Goal: Find specific page/section

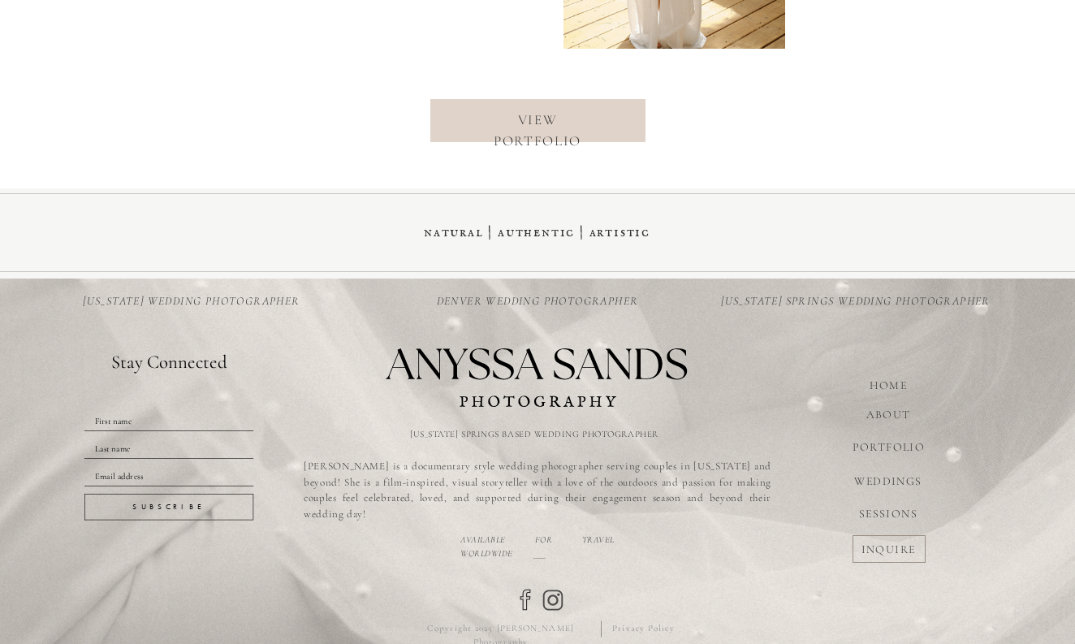
scroll to position [6820, 0]
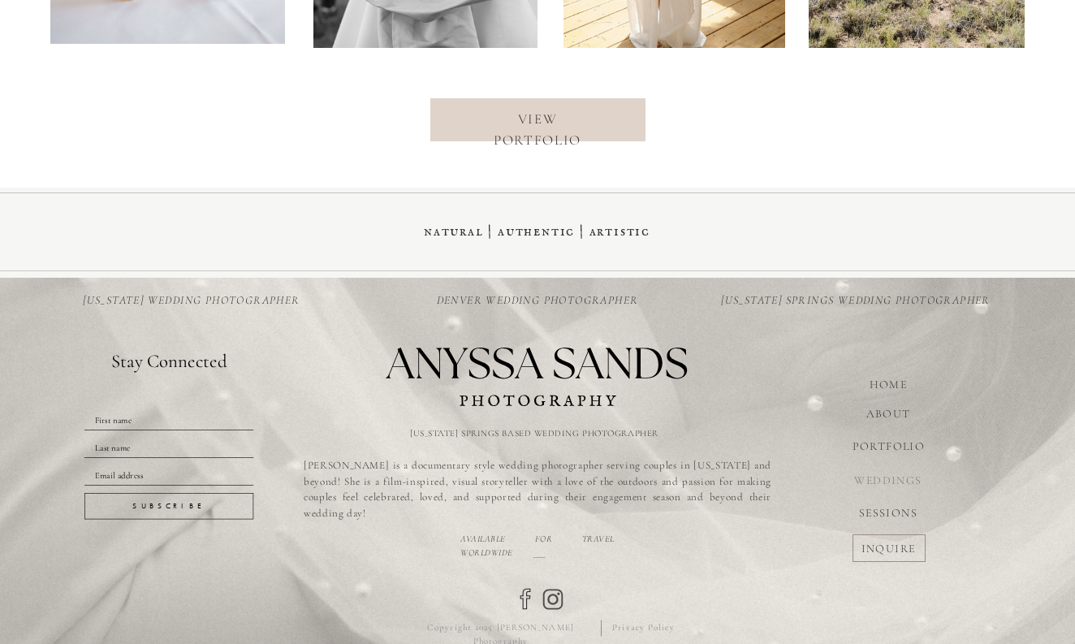
click at [889, 479] on nav "WEDDINGS" at bounding box center [887, 479] width 91 height 15
click at [889, 478] on nav "WEDDINGS" at bounding box center [887, 479] width 91 height 15
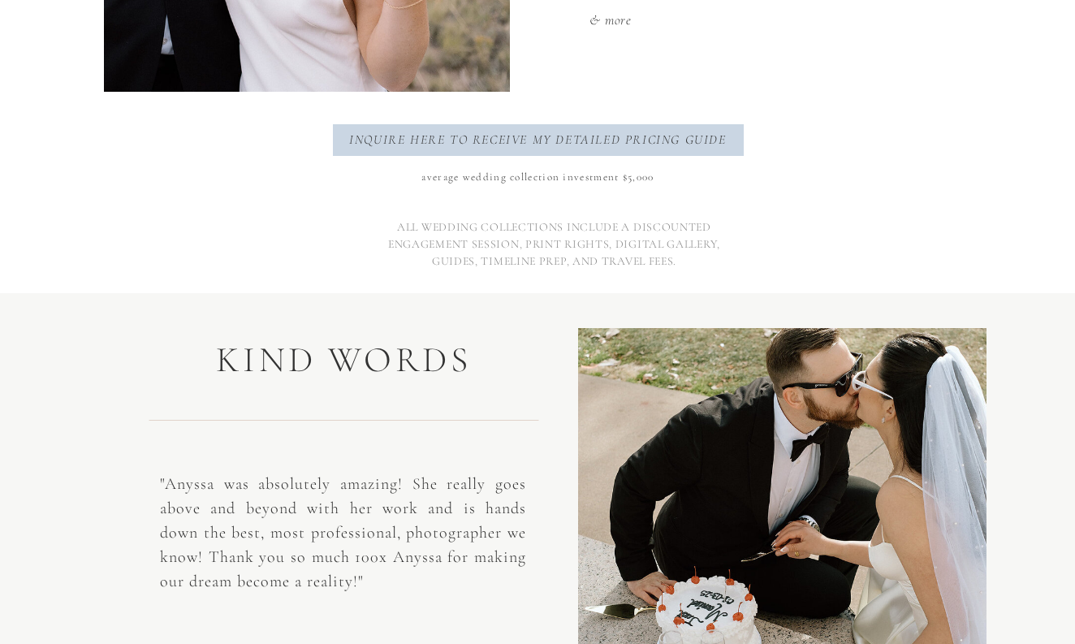
scroll to position [2633, 0]
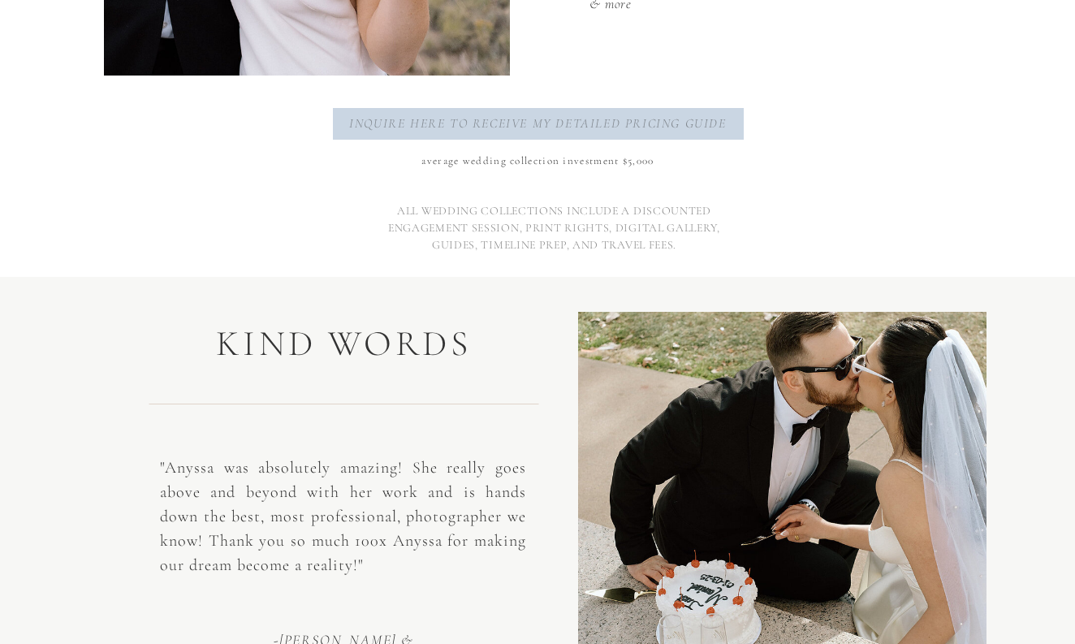
click at [614, 123] on p "inquire here to receive my detailed pricing guide" at bounding box center [537, 124] width 387 height 21
